Goal: Transaction & Acquisition: Register for event/course

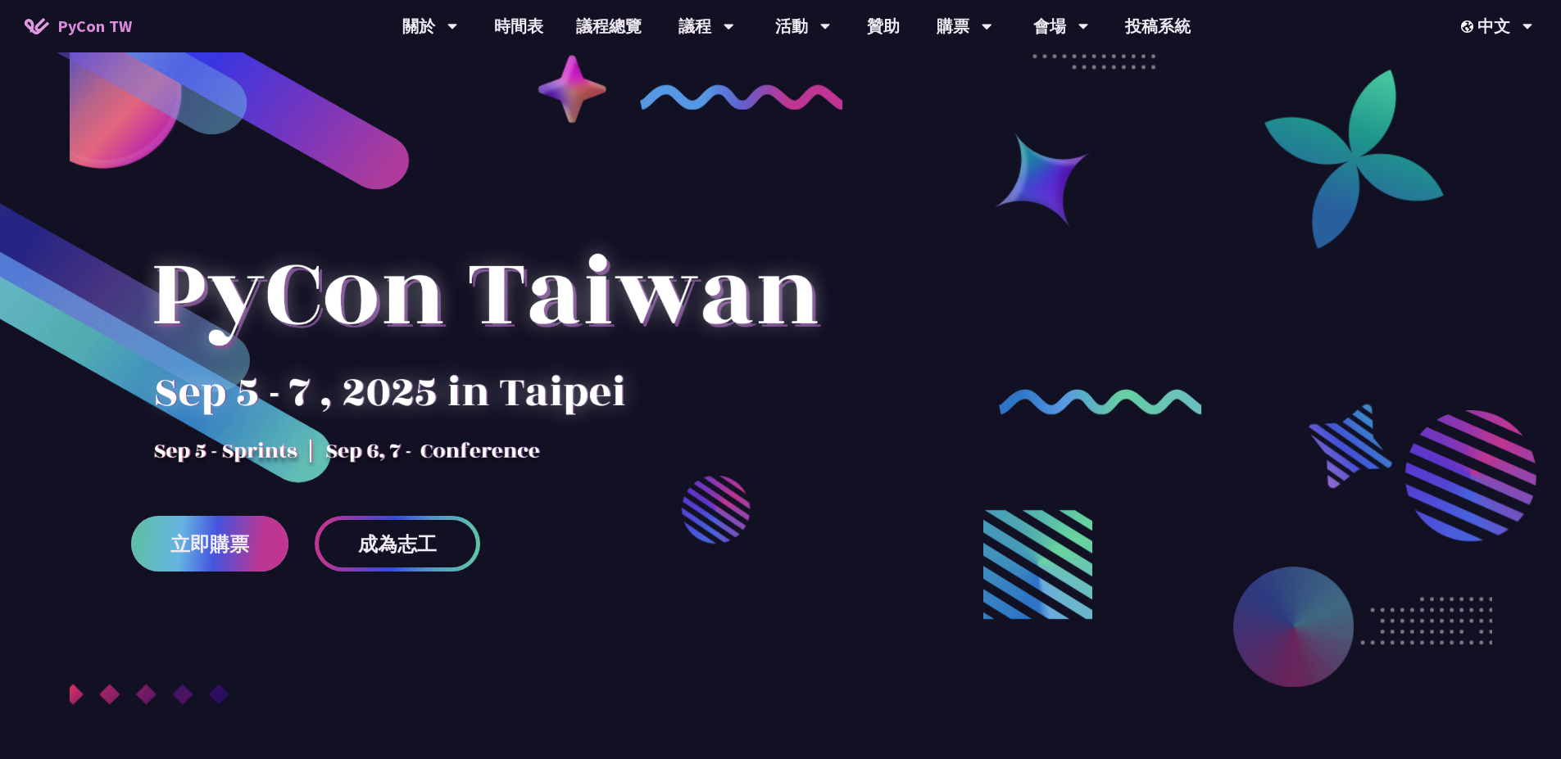
click at [233, 534] on span "立即購票" at bounding box center [209, 544] width 79 height 20
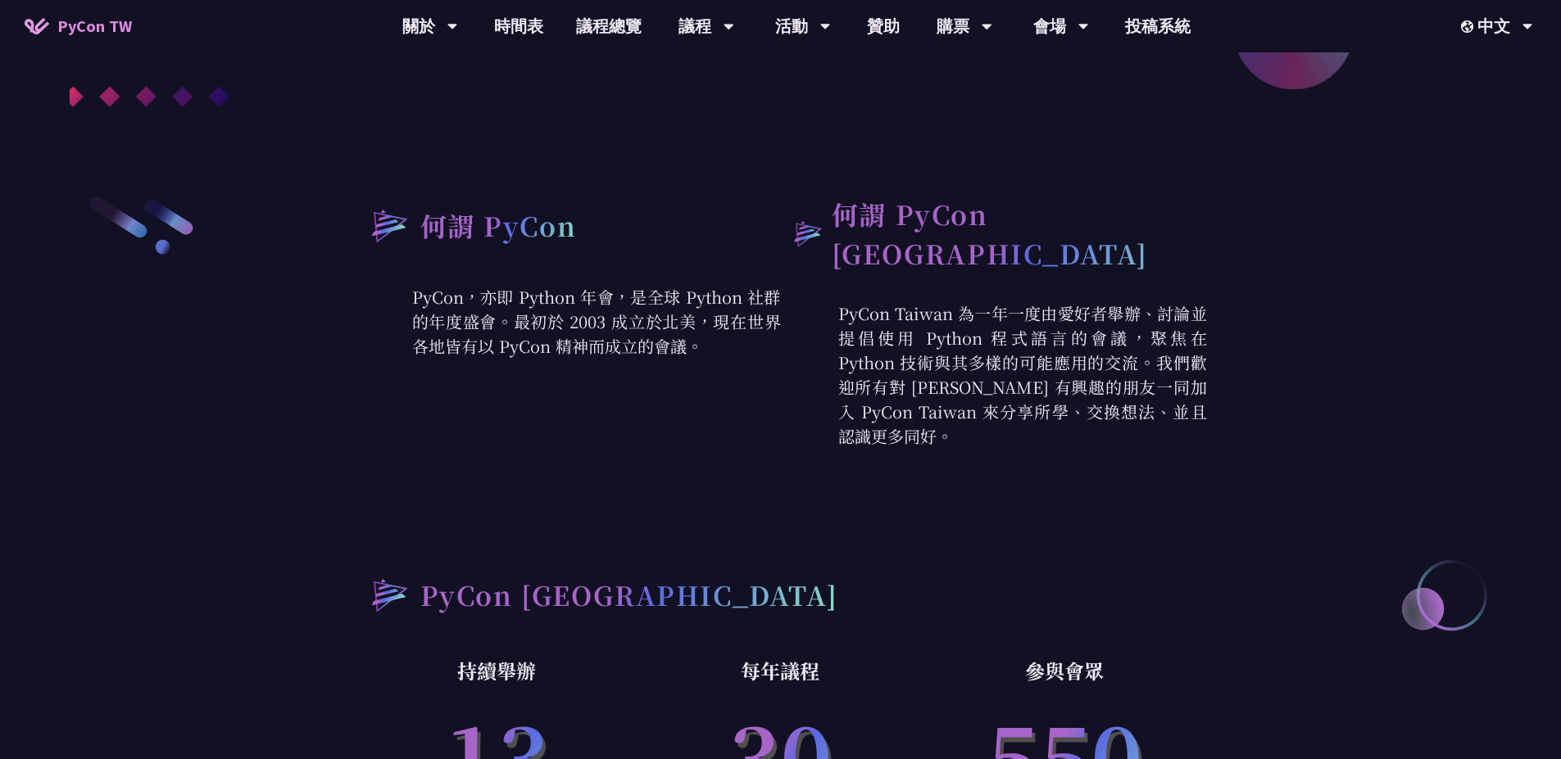
scroll to position [590, 0]
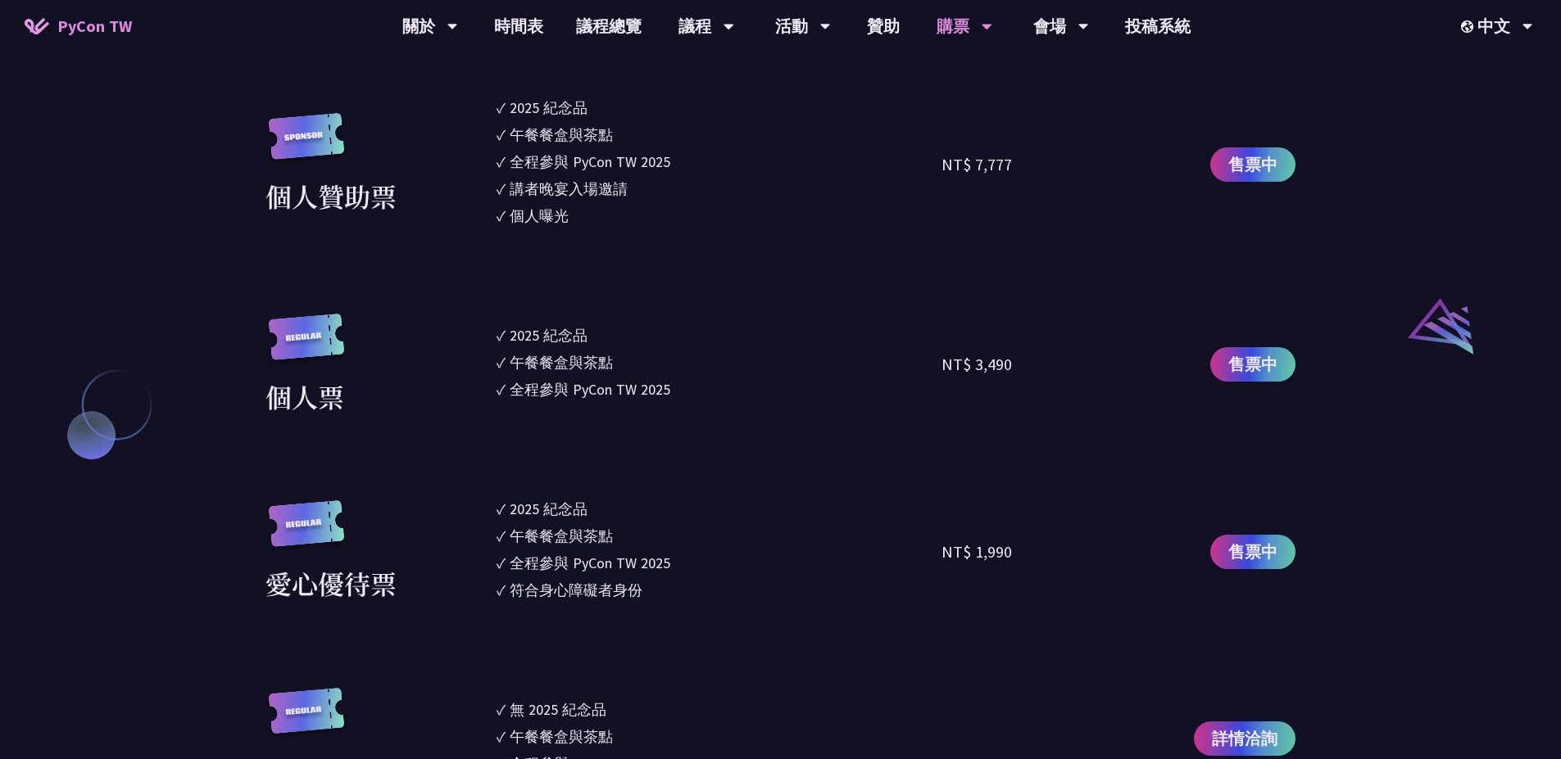
scroll to position [1622, 0]
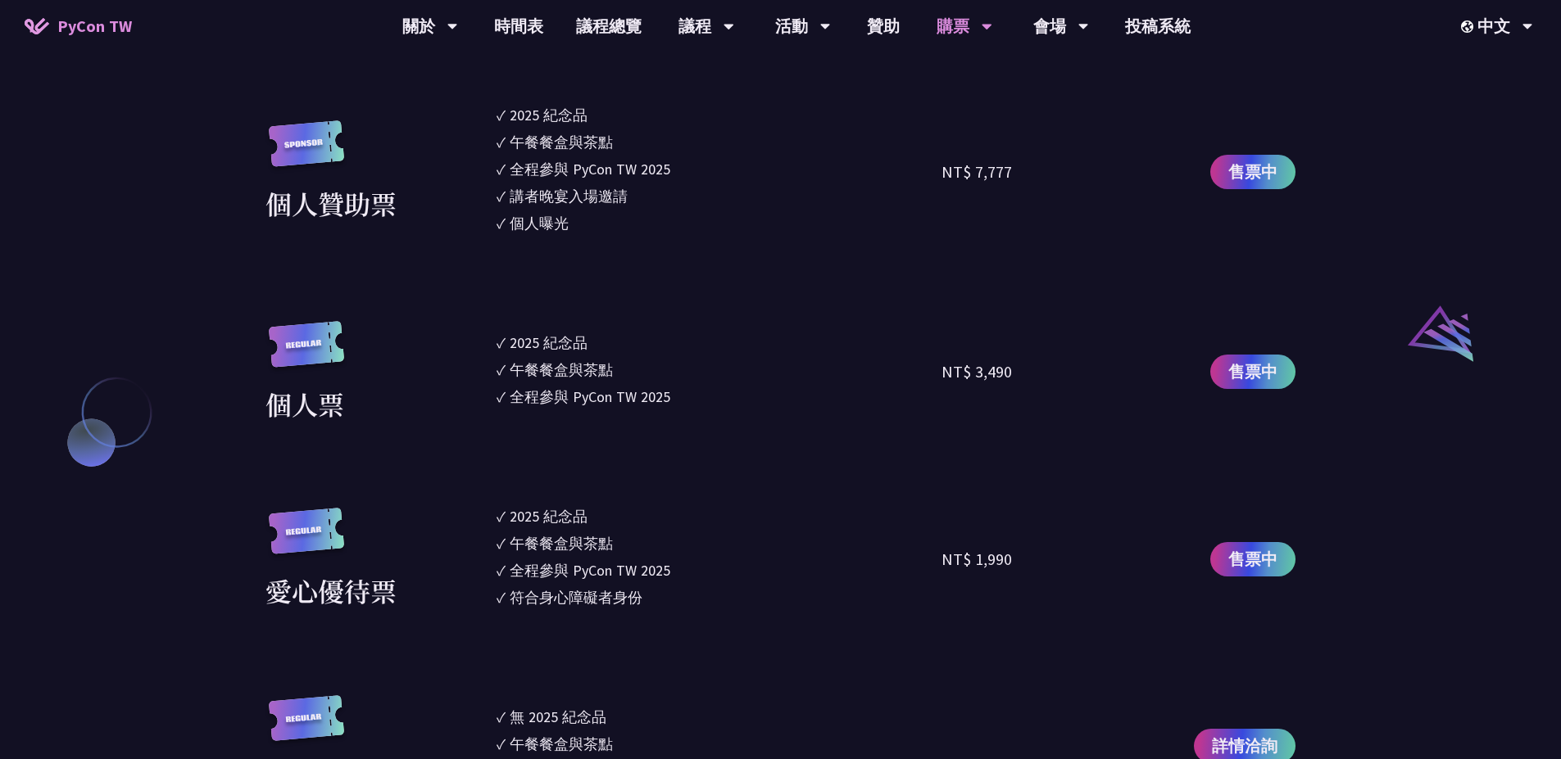
drag, startPoint x: 492, startPoint y: 115, endPoint x: 599, endPoint y: 245, distance: 168.8
click at [599, 245] on section "企業票 ✓ 2025 紀念品 ✓ 午餐餐盒與茶點 ✓ 全程參與 PyCon TW 2025 ✓ 活動結束後一週提供企業報帳發票 NT$ 6,000 售票中 企…" at bounding box center [780, 233] width 1030 height 1127
click at [460, 194] on div "個人贊助票" at bounding box center [376, 171] width 223 height 102
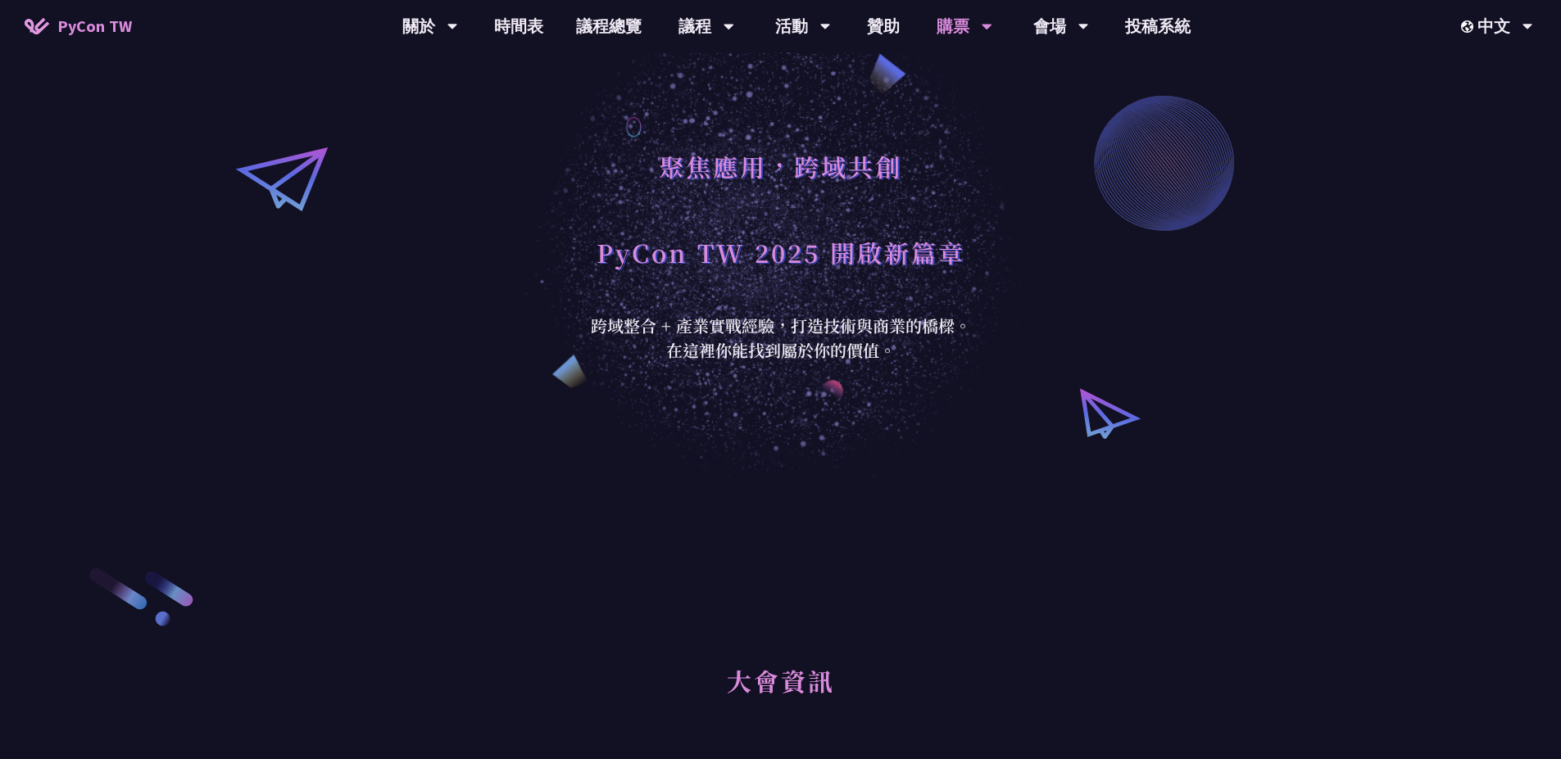
scroll to position [0, 0]
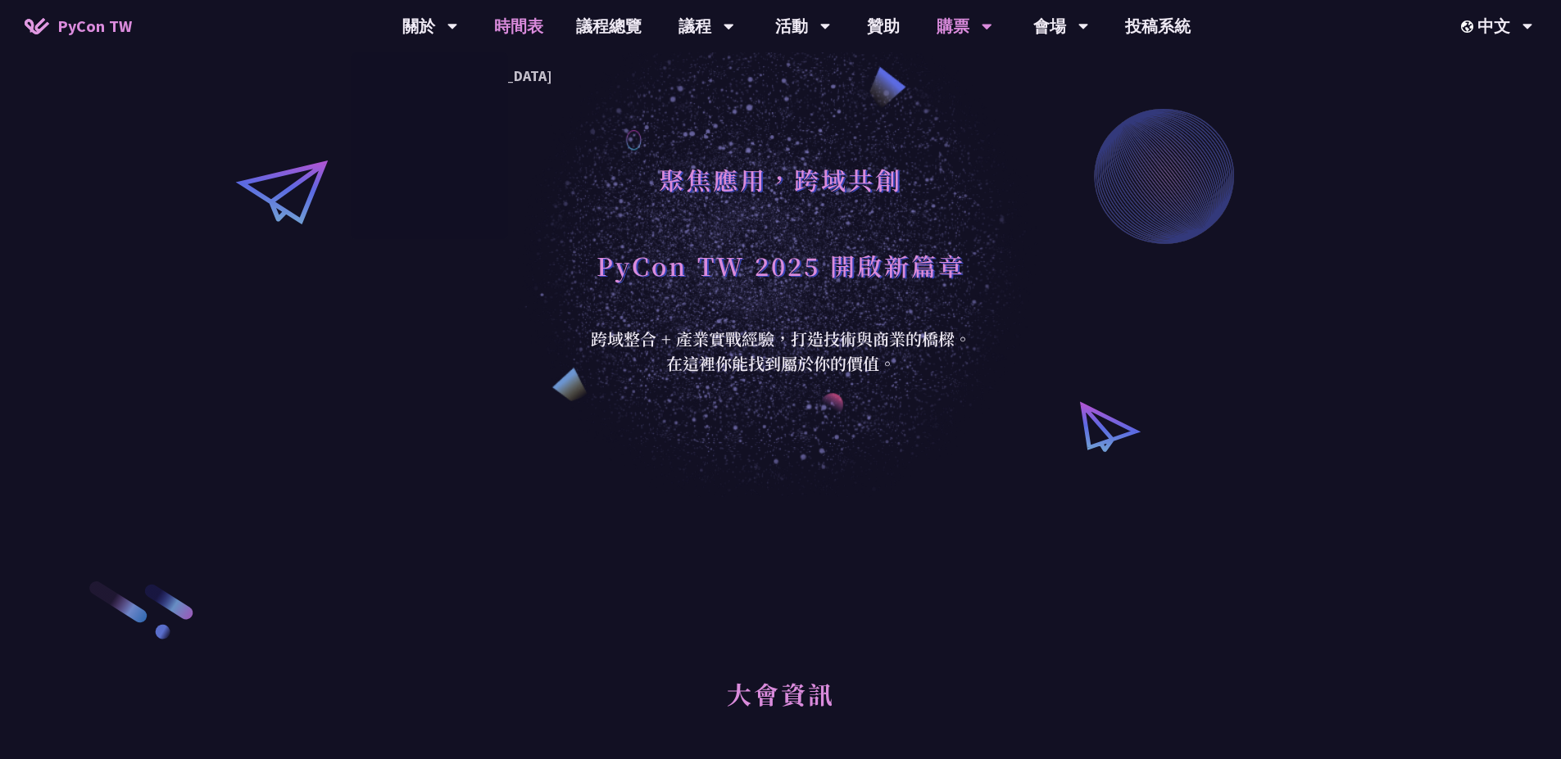
click at [512, 29] on link "時間表" at bounding box center [519, 26] width 82 height 52
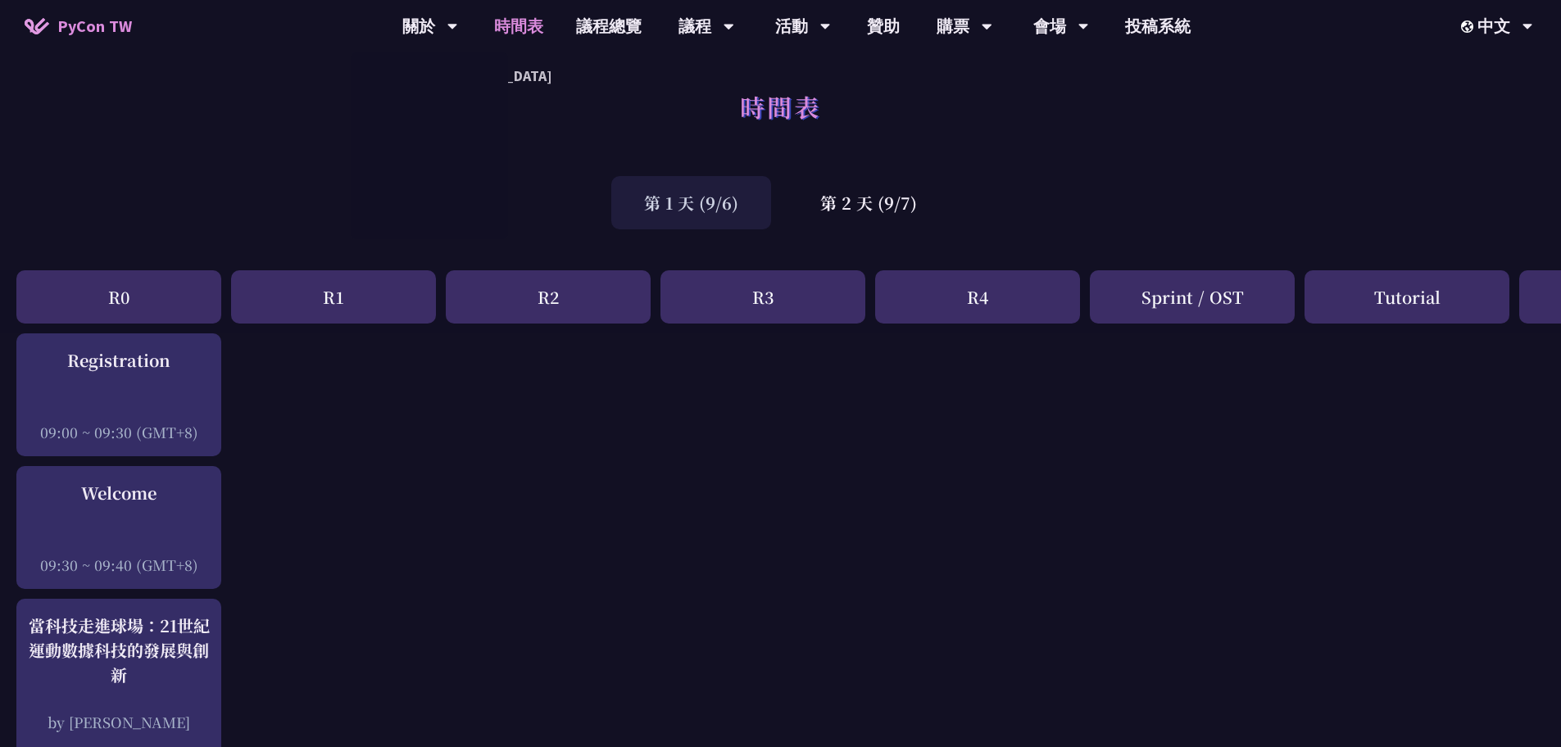
click at [80, 29] on span "PyCon TW" at bounding box center [94, 26] width 75 height 25
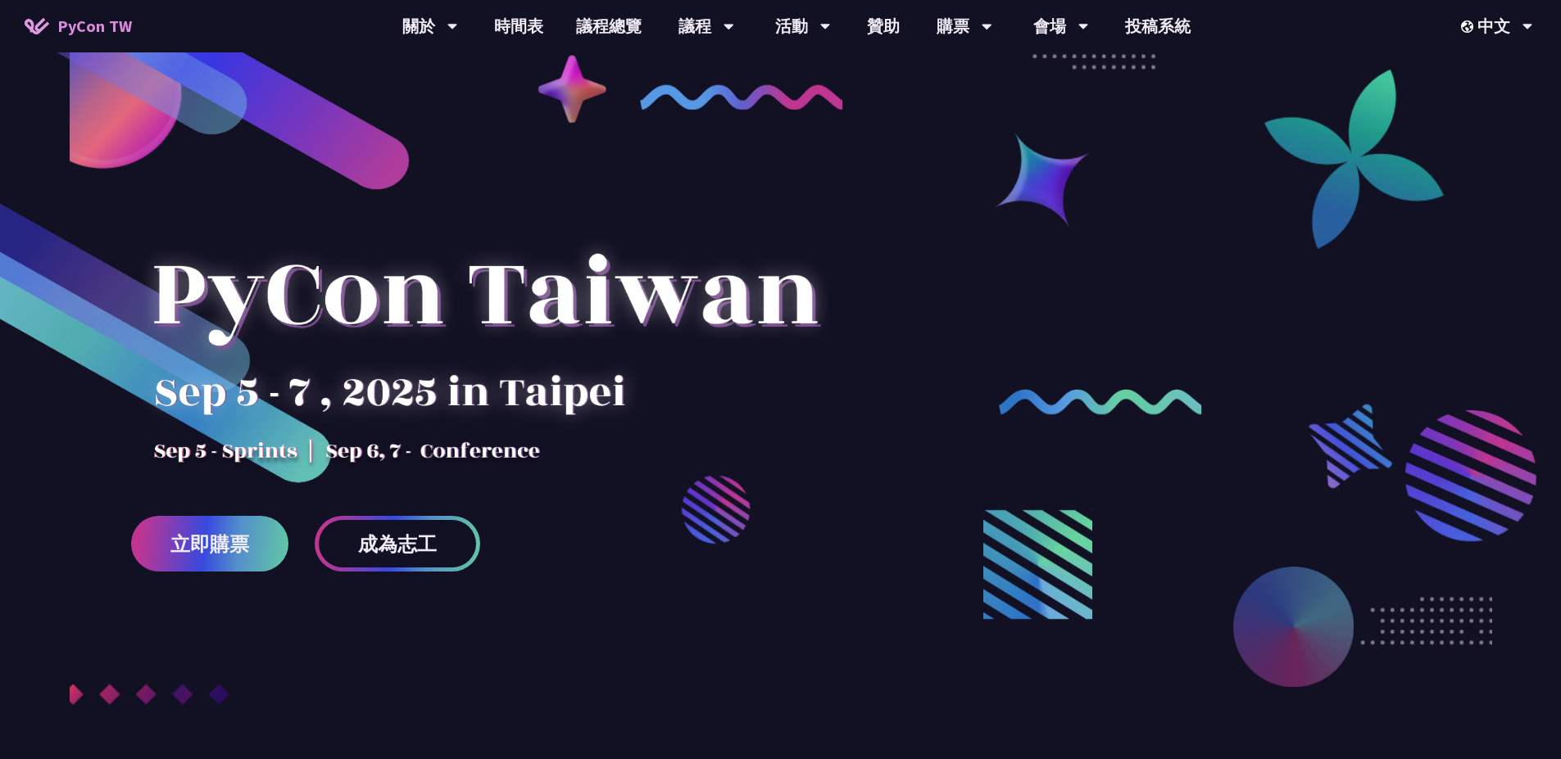
drag, startPoint x: 165, startPoint y: 389, endPoint x: 621, endPoint y: 425, distance: 456.9
click at [676, 400] on div at bounding box center [485, 323] width 708 height 287
